Goal: Book appointment/travel/reservation

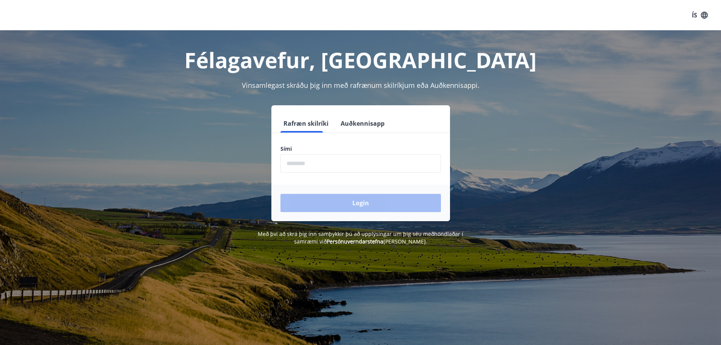
click at [352, 172] on input "phone" at bounding box center [360, 163] width 160 height 19
type input "********"
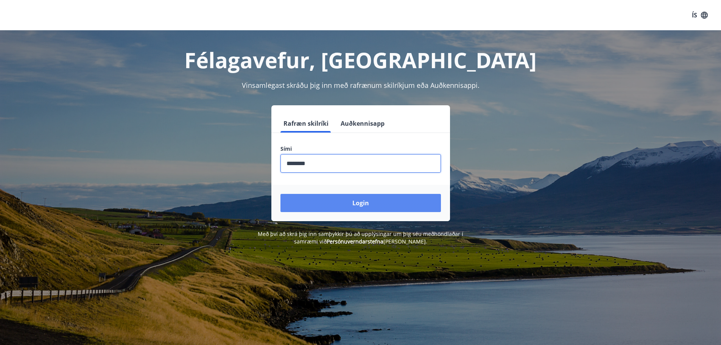
click at [346, 204] on button "Login" at bounding box center [360, 203] width 160 height 18
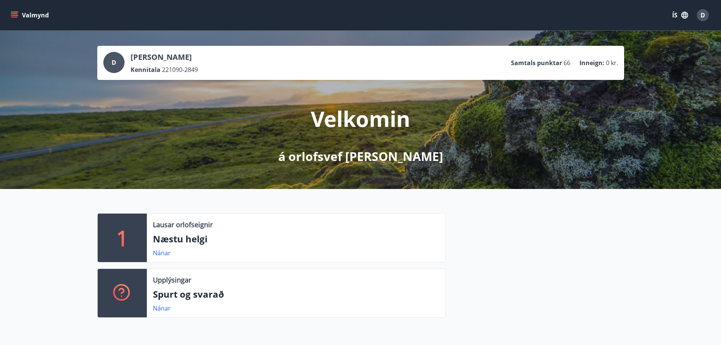
click at [15, 10] on button "Valmynd" at bounding box center [30, 15] width 43 height 14
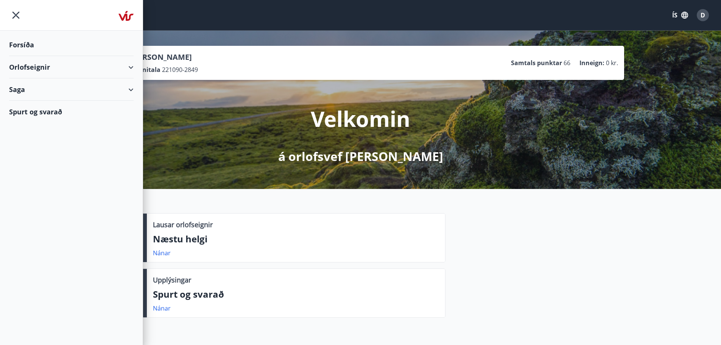
click at [135, 68] on div "Orlofseignir" at bounding box center [71, 67] width 143 height 22
click at [36, 86] on div "Framboð" at bounding box center [71, 86] width 112 height 16
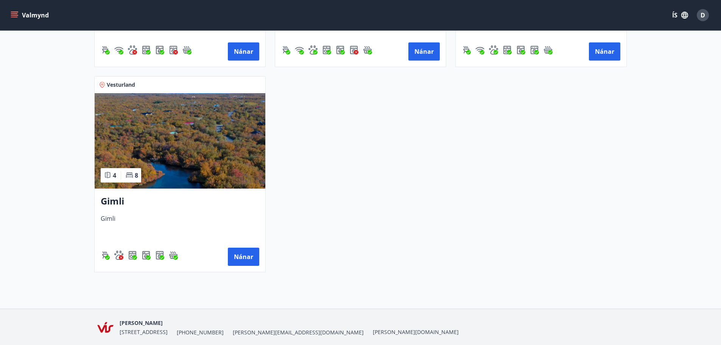
scroll to position [114, 0]
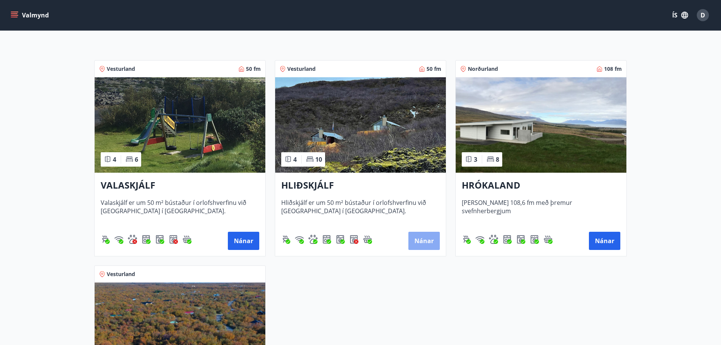
click at [413, 238] on button "Nánar" at bounding box center [423, 241] width 31 height 18
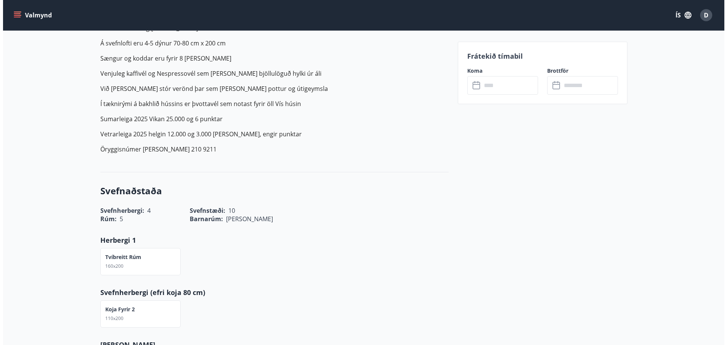
scroll to position [303, 0]
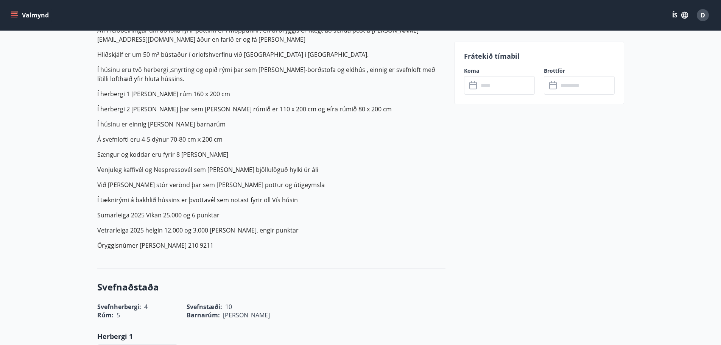
click at [501, 88] on input "text" at bounding box center [506, 85] width 56 height 19
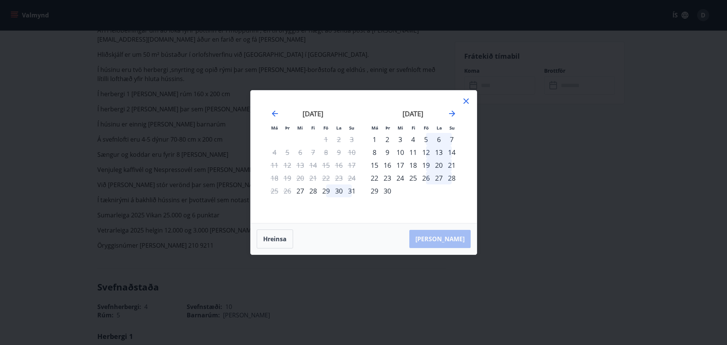
click at [425, 177] on div "26" at bounding box center [425, 177] width 13 height 13
click at [456, 178] on div "28" at bounding box center [451, 177] width 13 height 13
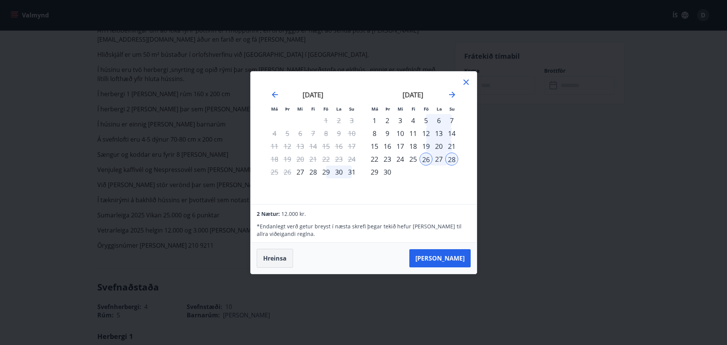
click at [271, 255] on button "Hreinsa" at bounding box center [275, 258] width 36 height 19
